Goal: Find contact information: Find contact information

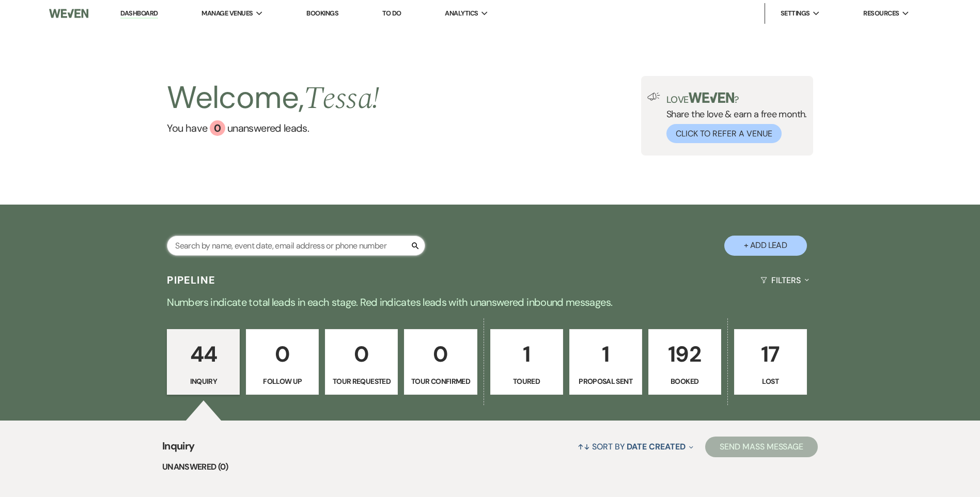
click at [370, 251] on input "text" at bounding box center [296, 246] width 258 height 20
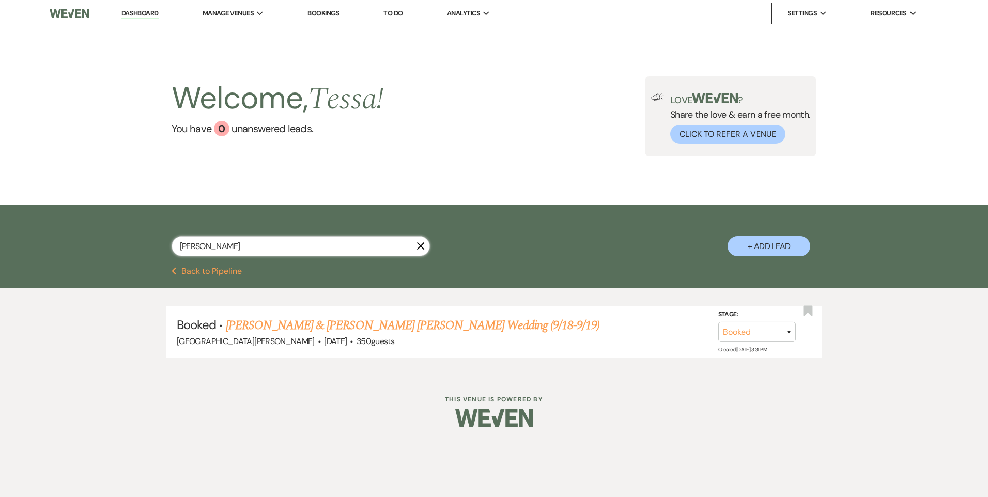
type input "[PERSON_NAME]"
click at [380, 320] on link "[PERSON_NAME] & [PERSON_NAME] [PERSON_NAME] Wedding (9/18-9/19)" at bounding box center [413, 325] width 374 height 19
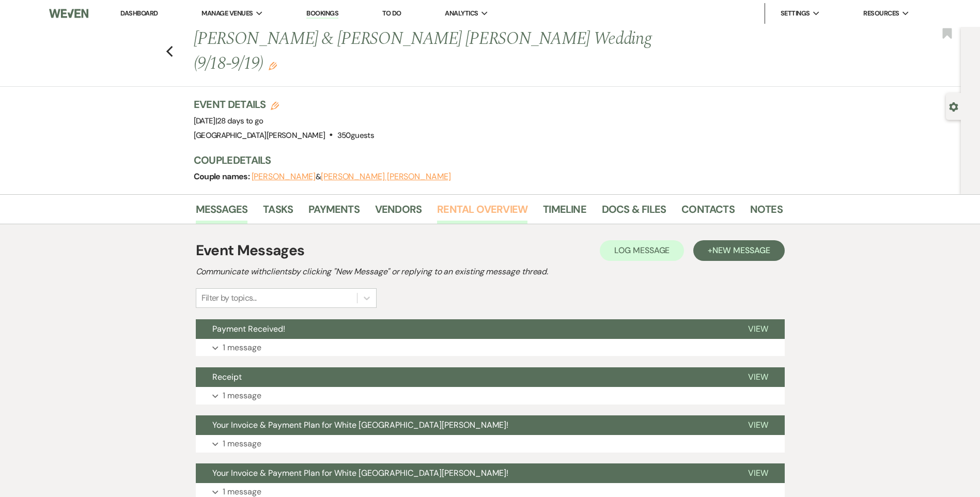
click at [504, 201] on link "Rental Overview" at bounding box center [482, 212] width 90 height 23
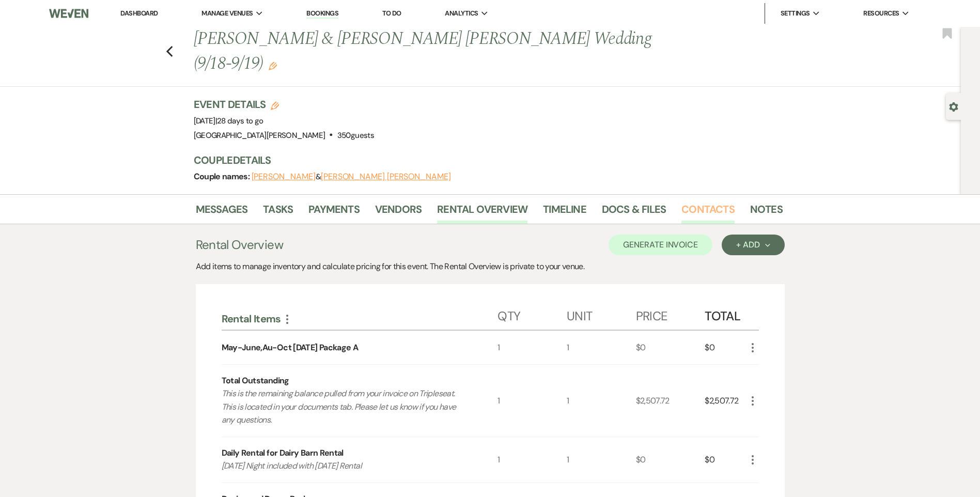
click at [708, 201] on link "Contacts" at bounding box center [707, 212] width 53 height 23
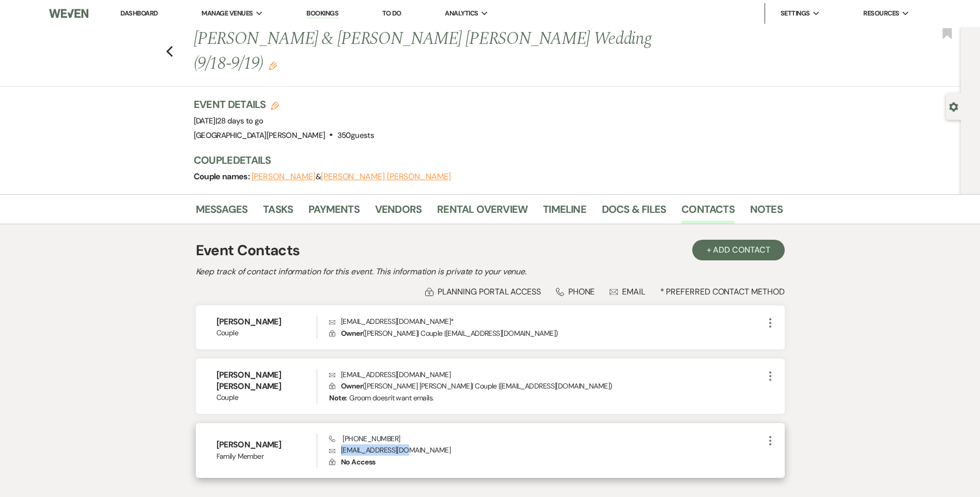
drag, startPoint x: 412, startPoint y: 426, endPoint x: 339, endPoint y: 424, distance: 72.8
click at [339, 444] on p "Envelope [EMAIL_ADDRESS][DOMAIN_NAME]" at bounding box center [546, 449] width 434 height 11
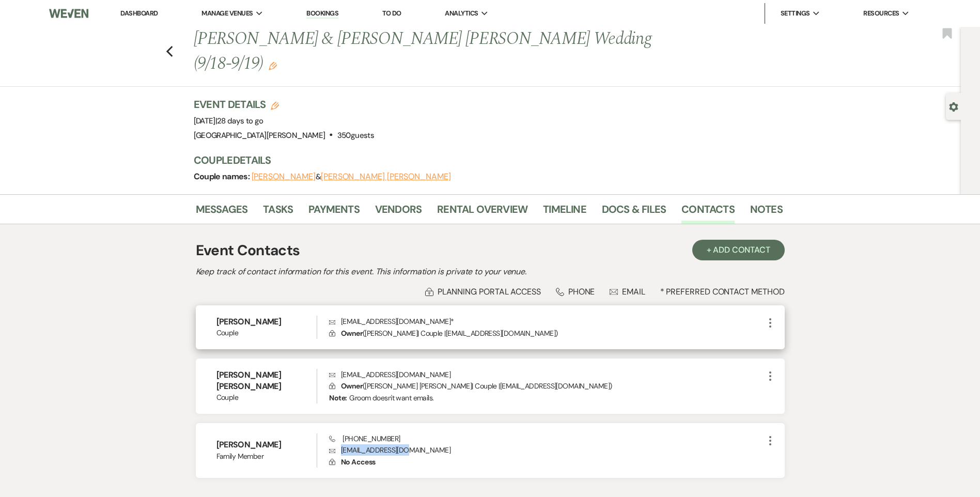
copy p "[EMAIL_ADDRESS][DOMAIN_NAME]"
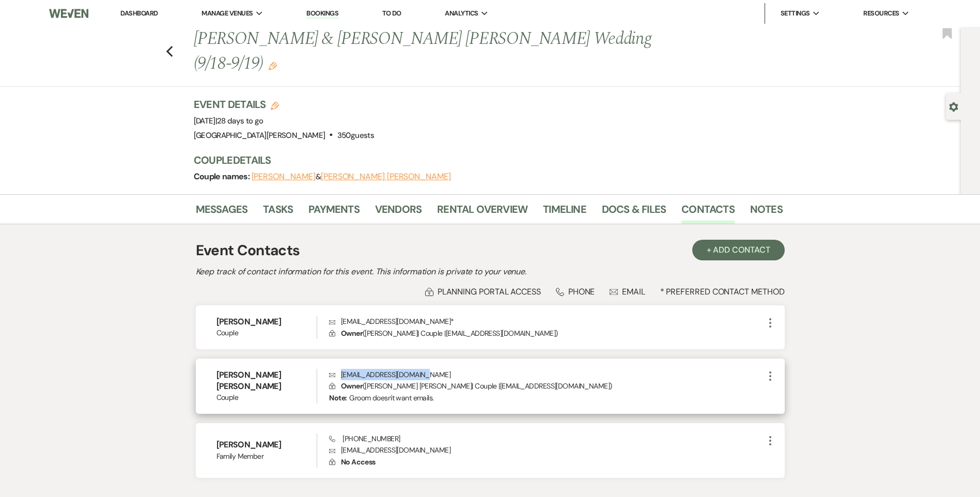
drag, startPoint x: 432, startPoint y: 346, endPoint x: 341, endPoint y: 344, distance: 90.9
click at [341, 358] on div "[PERSON_NAME] [PERSON_NAME] Couple Envelope [EMAIL_ADDRESS][DOMAIN_NAME] Lock O…" at bounding box center [490, 385] width 589 height 55
copy p "[EMAIL_ADDRESS][DOMAIN_NAME]"
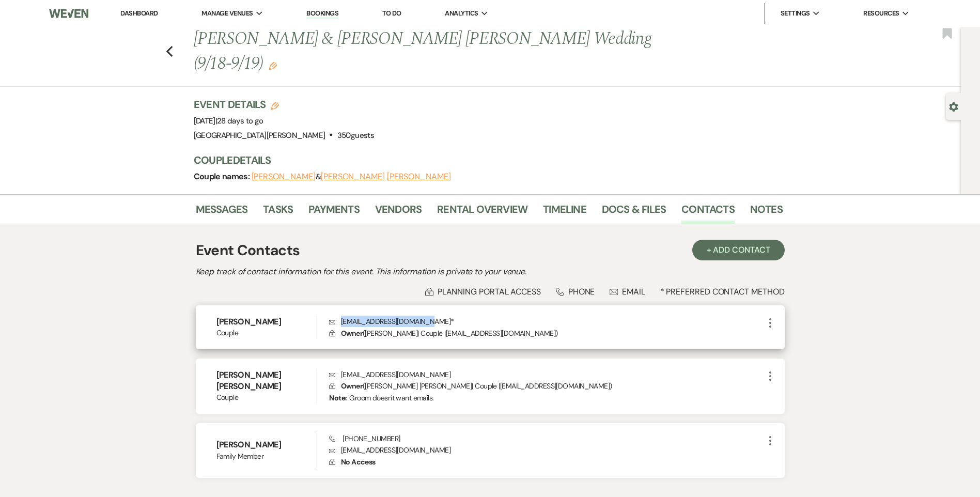
drag, startPoint x: 425, startPoint y: 296, endPoint x: 337, endPoint y: 294, distance: 88.4
click at [337, 316] on p "Envelope [EMAIL_ADDRESS][DOMAIN_NAME] *" at bounding box center [546, 321] width 434 height 11
copy p "[EMAIL_ADDRESS][DOMAIN_NAME]"
